Goal: Task Accomplishment & Management: Manage account settings

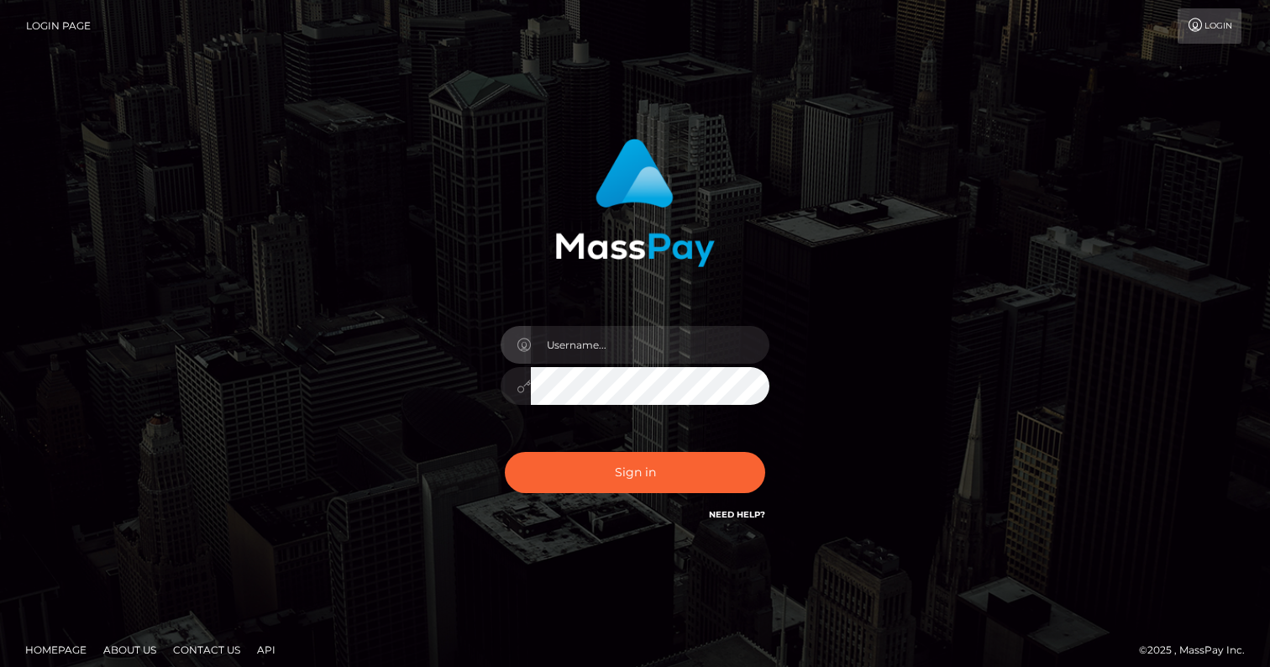
click at [591, 351] on input "text" at bounding box center [650, 345] width 239 height 38
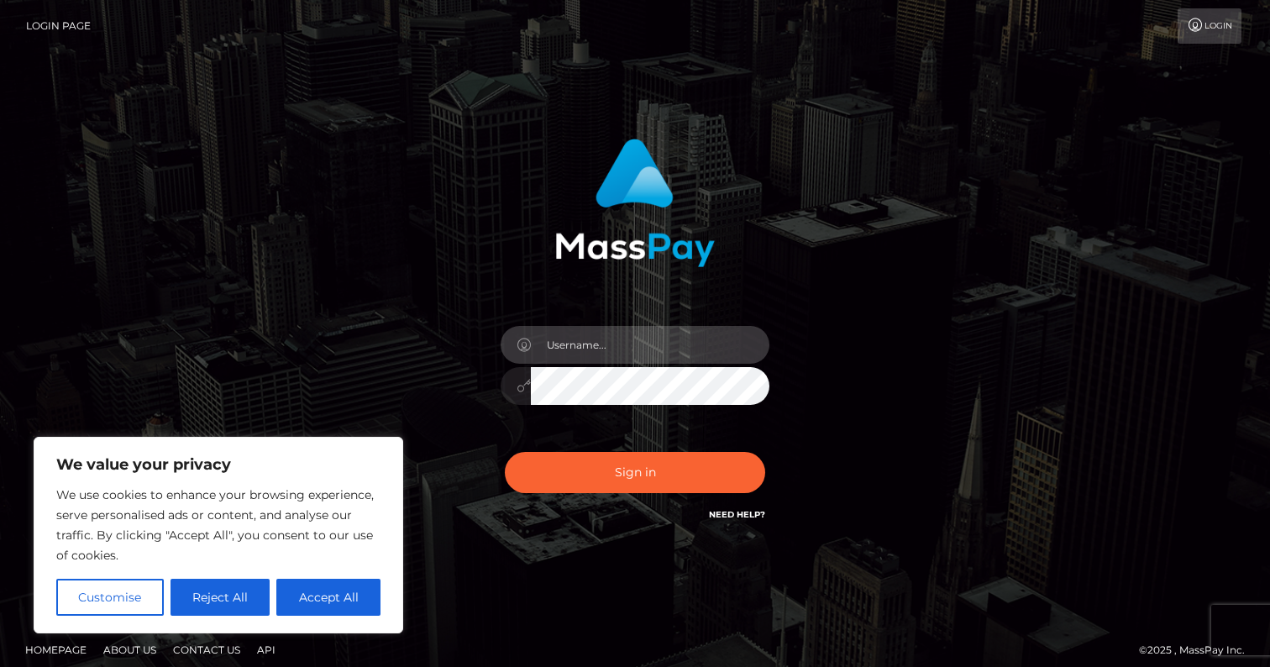
click at [587, 347] on input "text" at bounding box center [650, 345] width 239 height 38
type input "dominatrixaliceliddell@gmail.com"
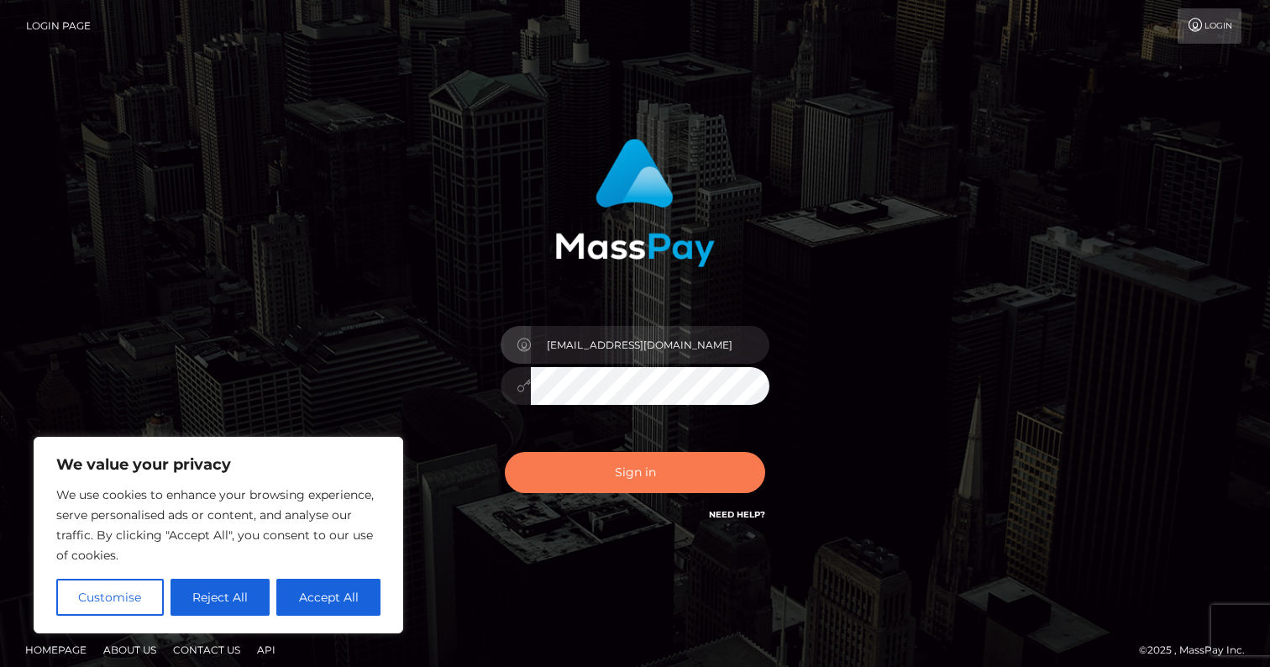
click at [645, 478] on button "Sign in" at bounding box center [635, 472] width 260 height 41
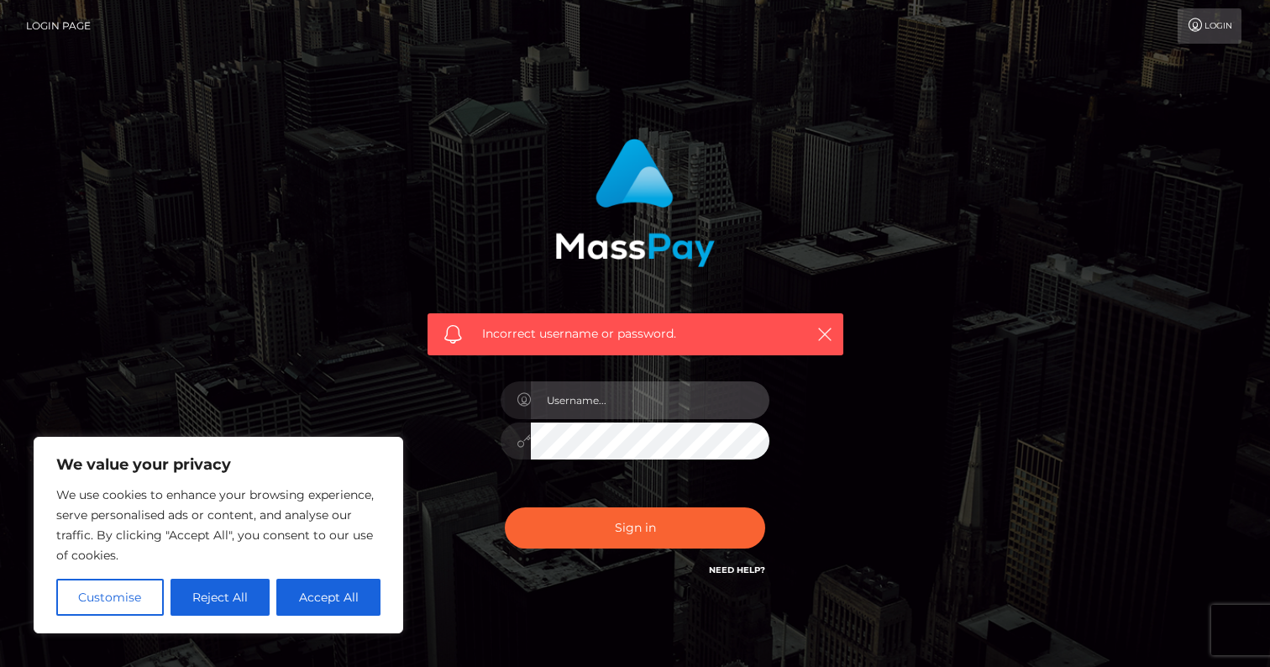
click at [597, 398] on input "text" at bounding box center [650, 400] width 239 height 38
type input "[EMAIL_ADDRESS][DOMAIN_NAME]"
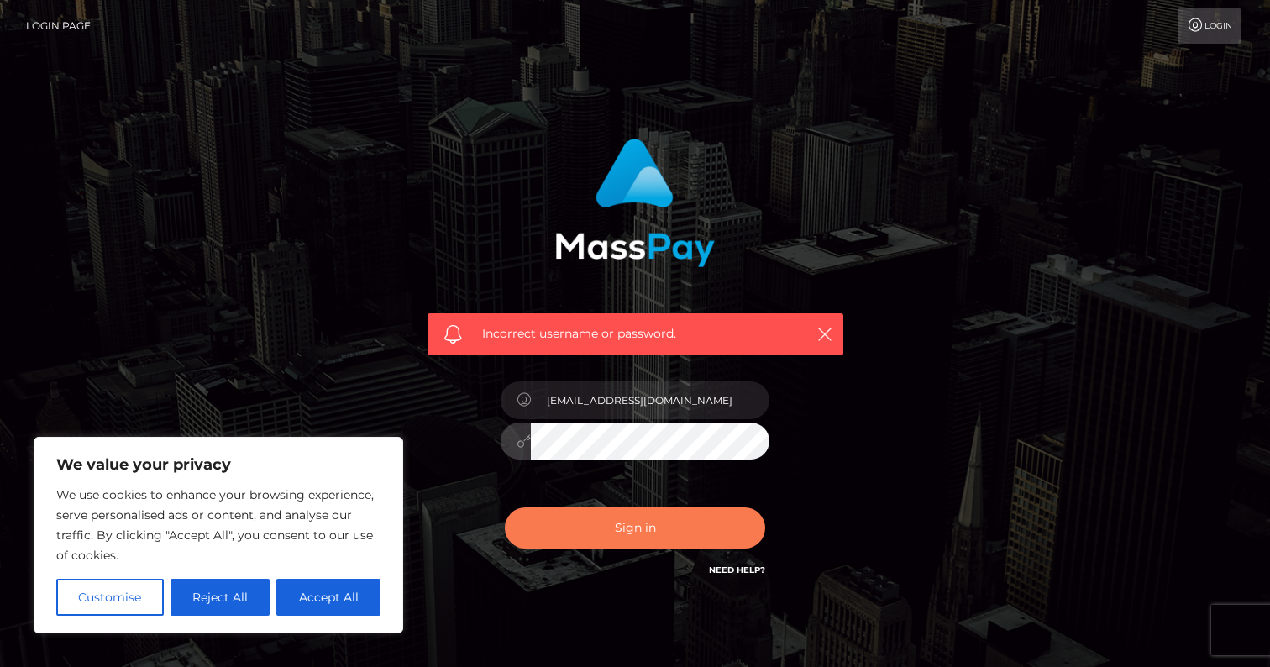
click at [609, 531] on button "Sign in" at bounding box center [635, 528] width 260 height 41
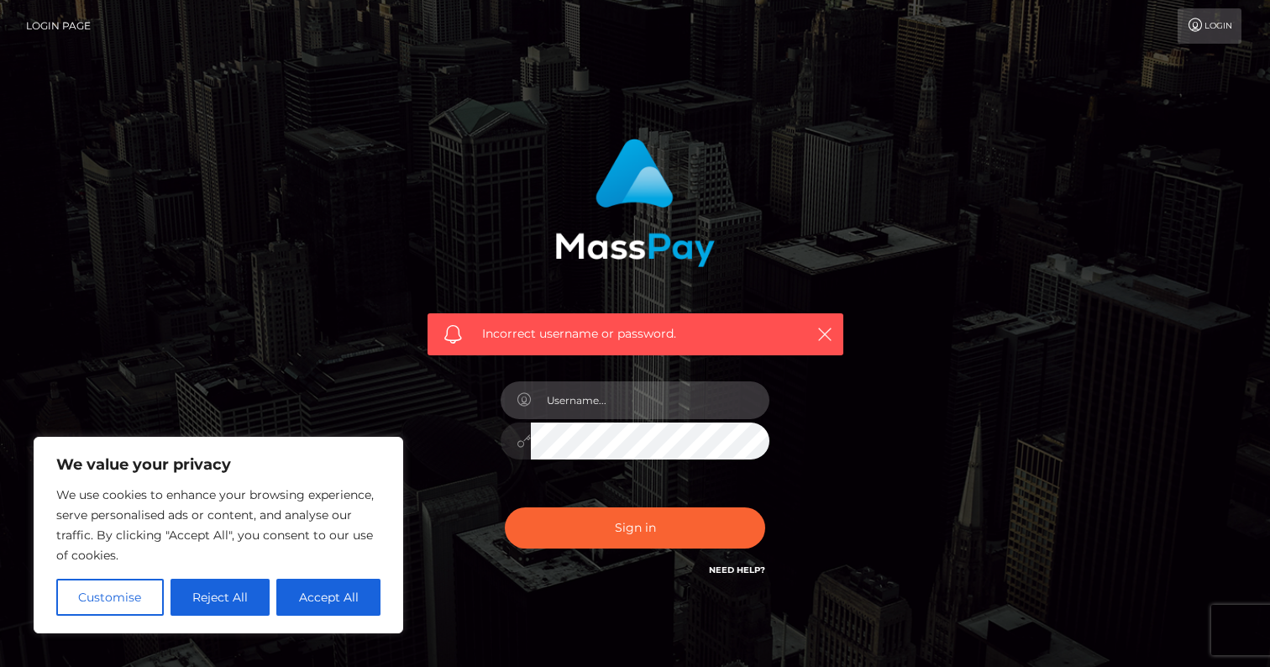
click at [587, 399] on input "text" at bounding box center [650, 400] width 239 height 38
type input "[EMAIL_ADDRESS][DOMAIN_NAME]"
click at [505, 508] on button "Sign in" at bounding box center [635, 528] width 260 height 41
click at [594, 385] on input "text" at bounding box center [650, 400] width 239 height 38
type input "dominatrixaliceliddell@gmail.com"
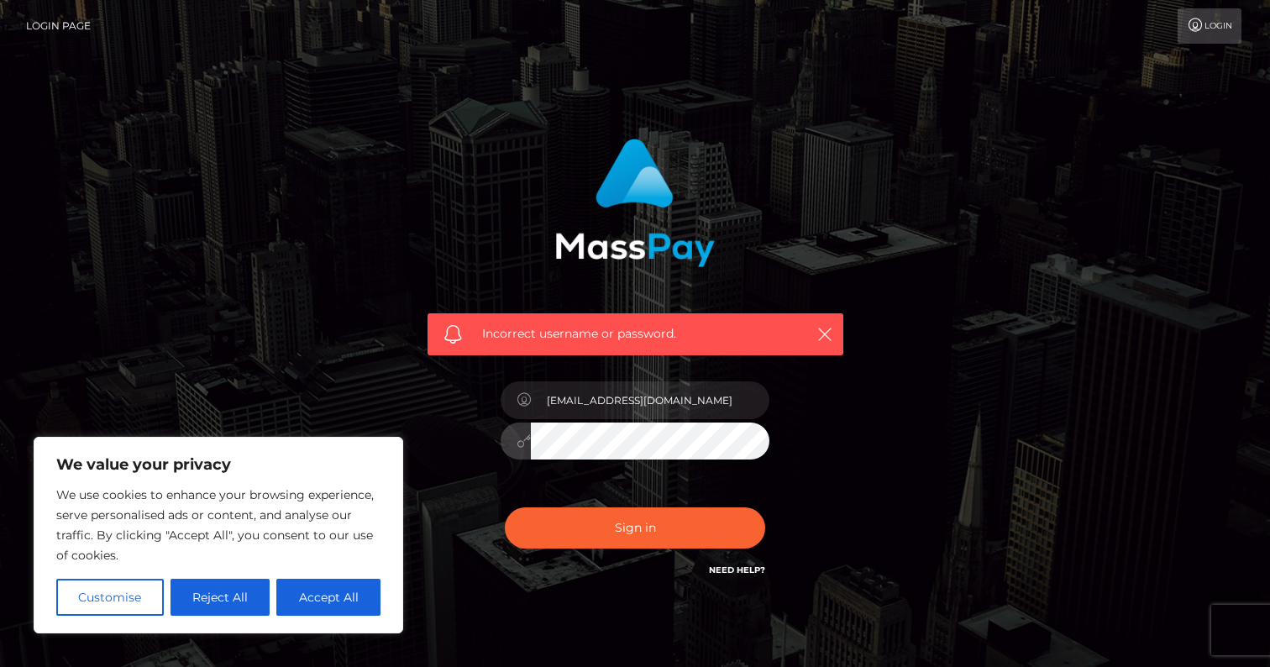
click at [505, 508] on button "Sign in" at bounding box center [635, 528] width 260 height 41
click at [214, 588] on button "Reject All" at bounding box center [221, 597] width 100 height 37
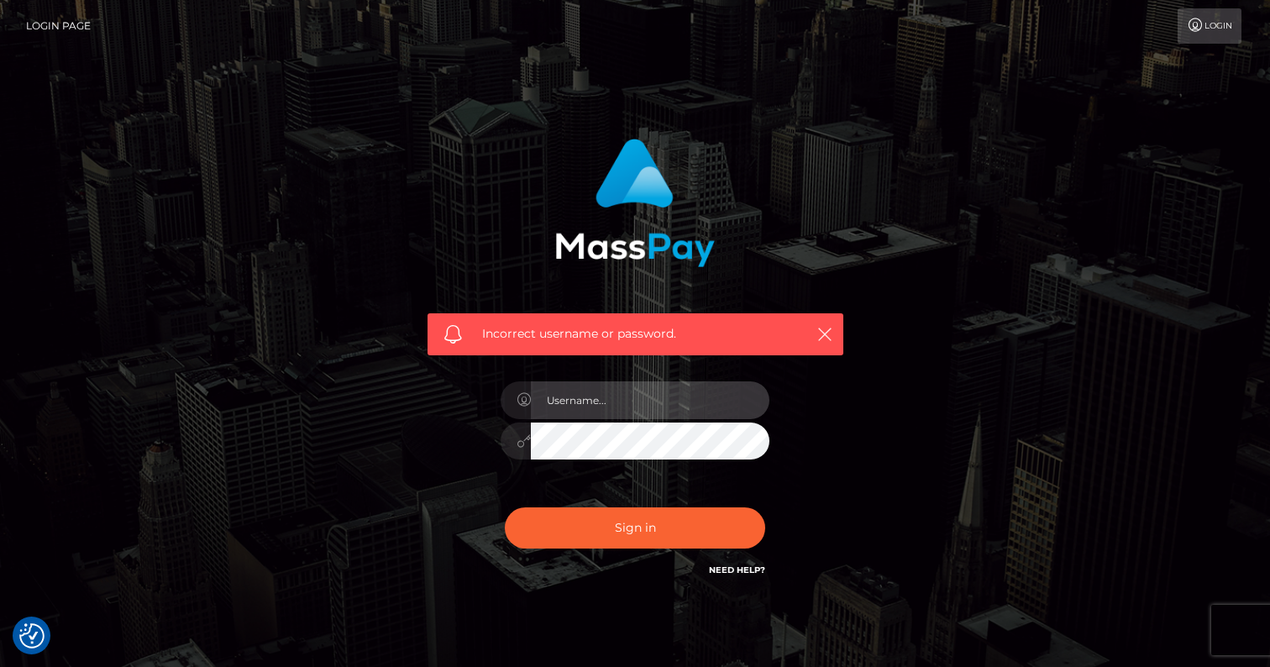
click at [619, 397] on input "text" at bounding box center [650, 400] width 239 height 38
type input "dominatrixaliceliddell@gmail.com"
click at [505, 508] on button "Sign in" at bounding box center [635, 528] width 260 height 41
